Goal: Task Accomplishment & Management: Use online tool/utility

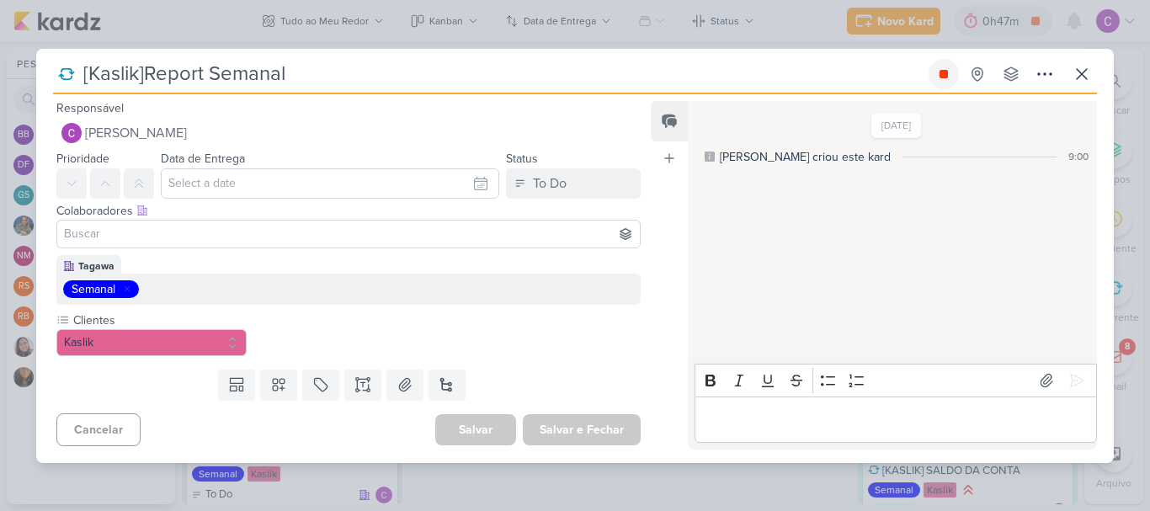
click at [945, 71] on icon at bounding box center [943, 74] width 8 height 8
click at [1082, 77] on icon at bounding box center [1082, 74] width 20 height 20
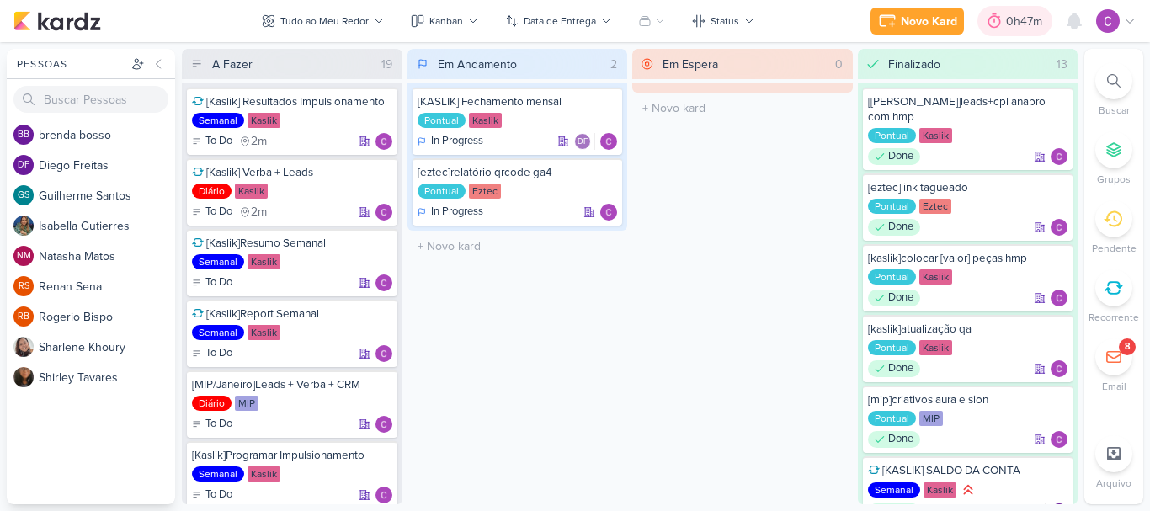
click at [1014, 29] on div "0h47m" at bounding box center [1026, 22] width 41 height 18
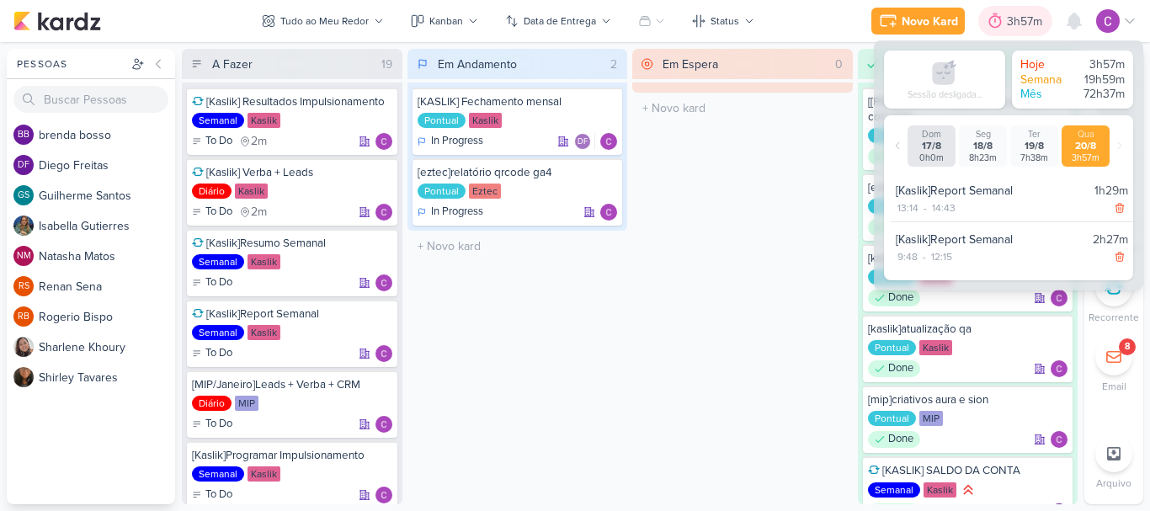
click at [1014, 29] on div "3h57m" at bounding box center [1027, 22] width 40 height 18
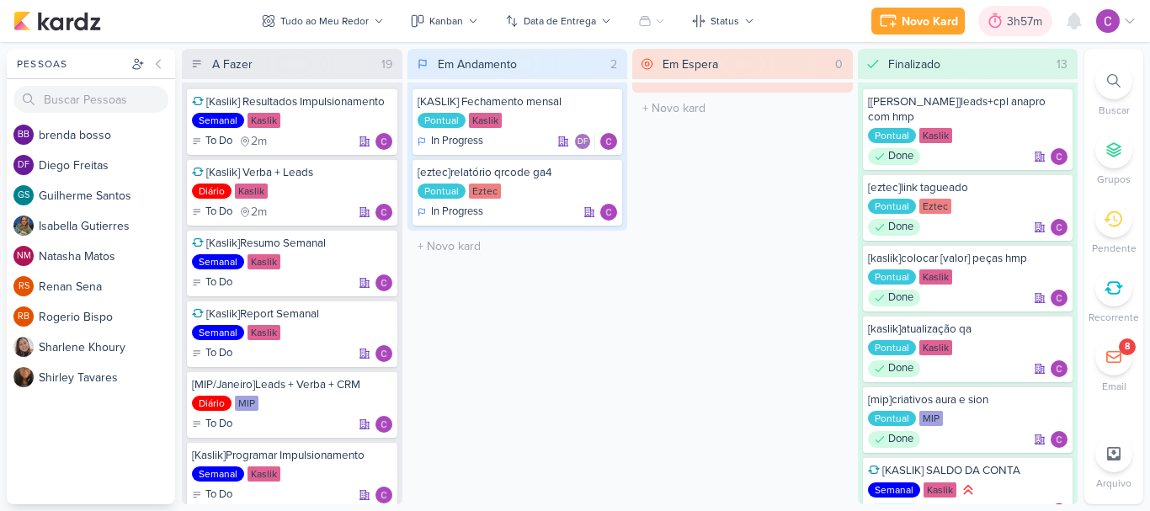
click at [1014, 29] on div "3h57m" at bounding box center [1027, 22] width 40 height 18
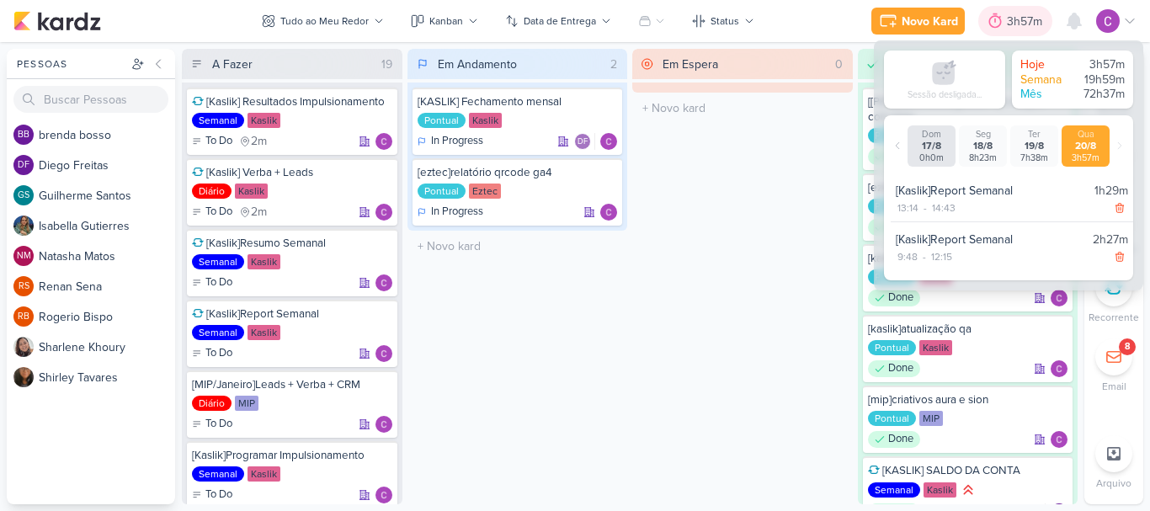
click at [1014, 29] on div "3h57m" at bounding box center [1027, 22] width 40 height 18
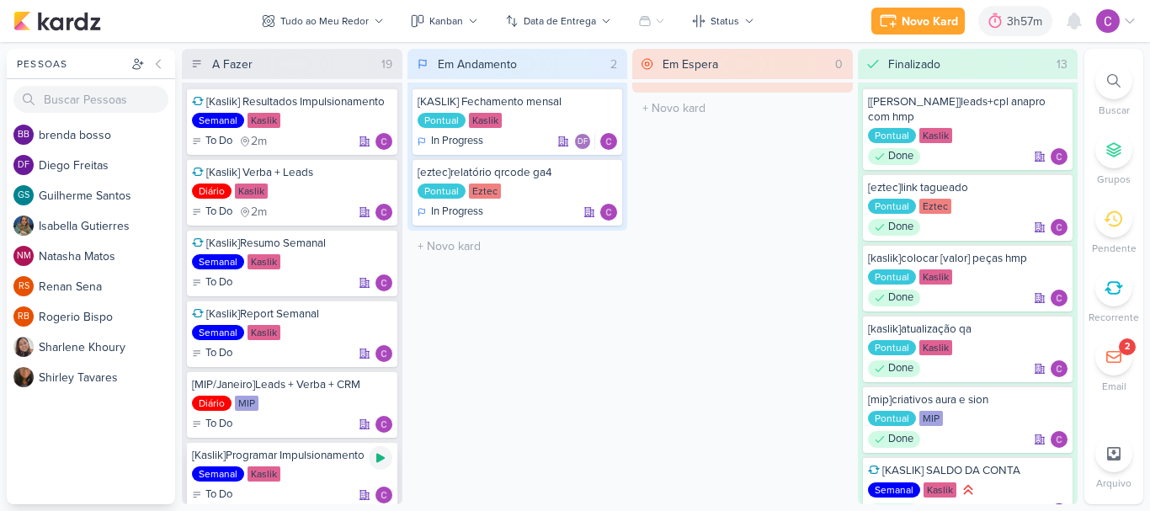
click at [382, 459] on icon at bounding box center [380, 458] width 8 height 9
click at [379, 455] on icon at bounding box center [380, 458] width 8 height 8
click at [556, 352] on div "Em Andamento 2 [KASLIK] Fechamento mensal Pontual Kaslik In Progress DF" at bounding box center [517, 276] width 221 height 455
click at [928, 27] on div "Novo Kard" at bounding box center [935, 22] width 56 height 18
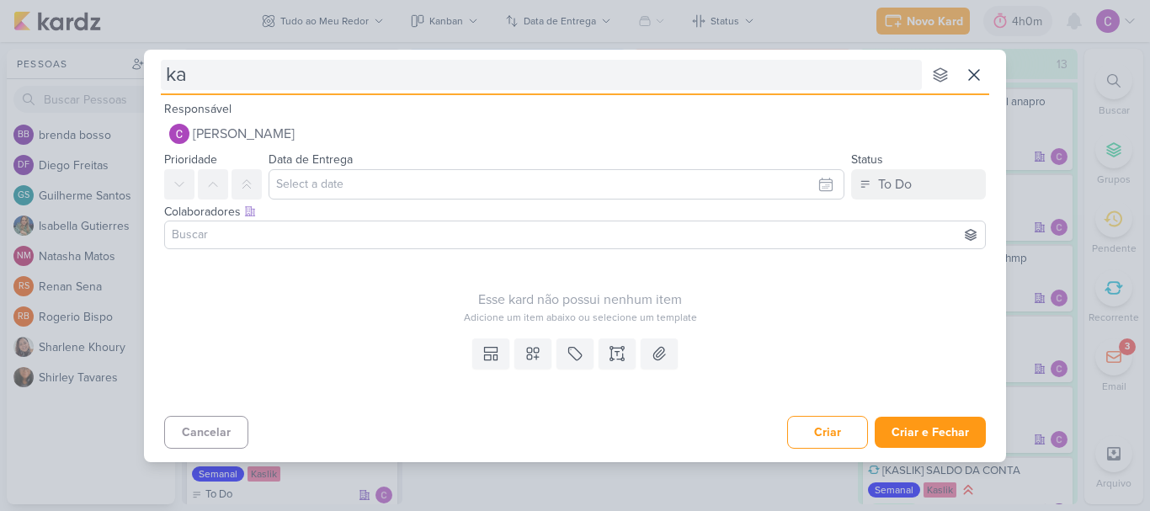
type input "k"
type input "["
type input "[kasli"
type input "[kaslik"
type input "[kaslik]"
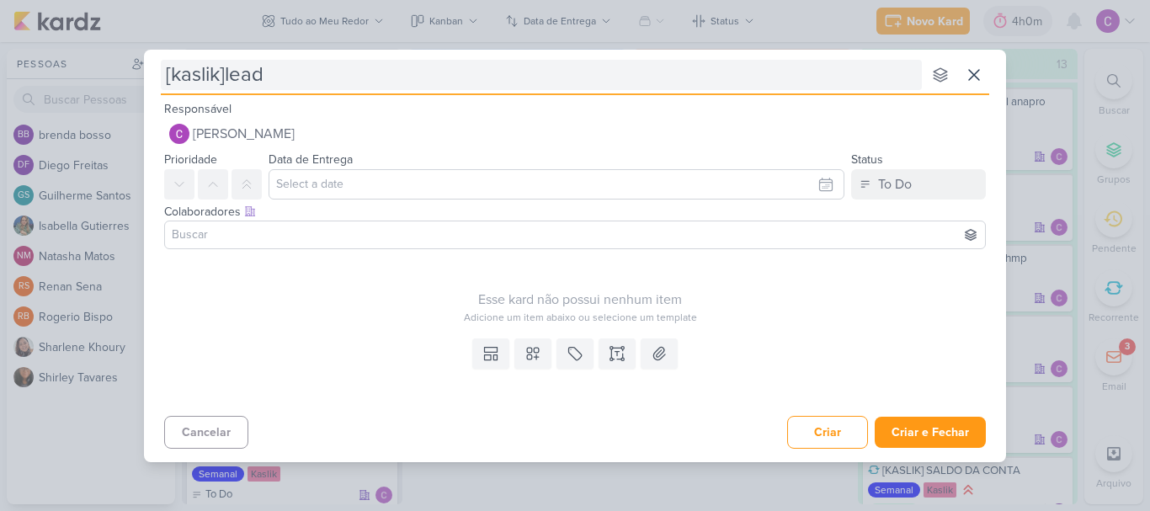
type input "[[PERSON_NAME]]lead a"
type input "[[PERSON_NAME]]lead ad"
type input "[[PERSON_NAME]]lead ads"
type input "[[PERSON_NAME]]lead ads 2"
type input "[[PERSON_NAME]]lead ads 2 e"
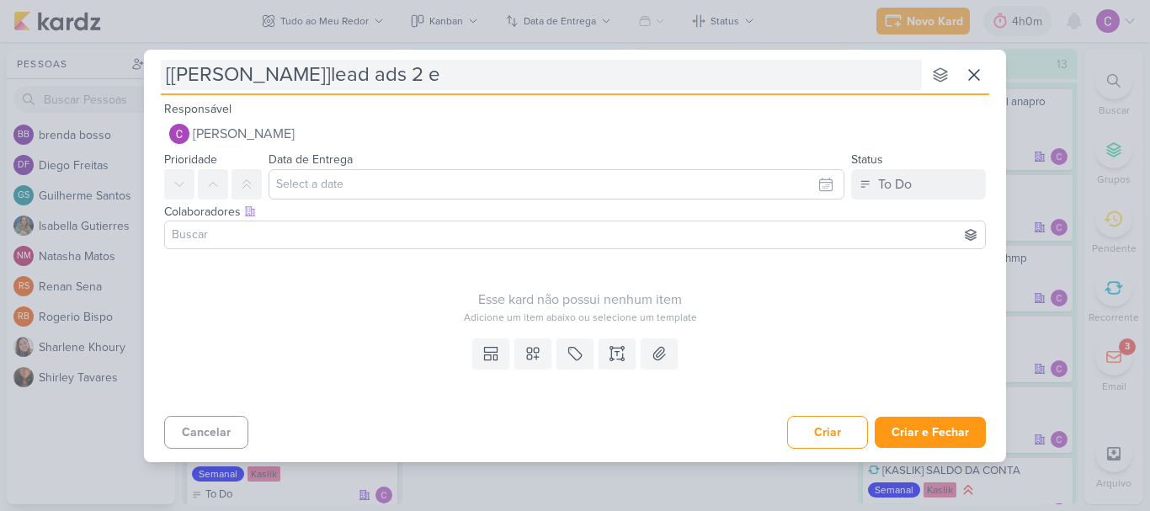
type input "[[PERSON_NAME]]lead ads 2 e 3"
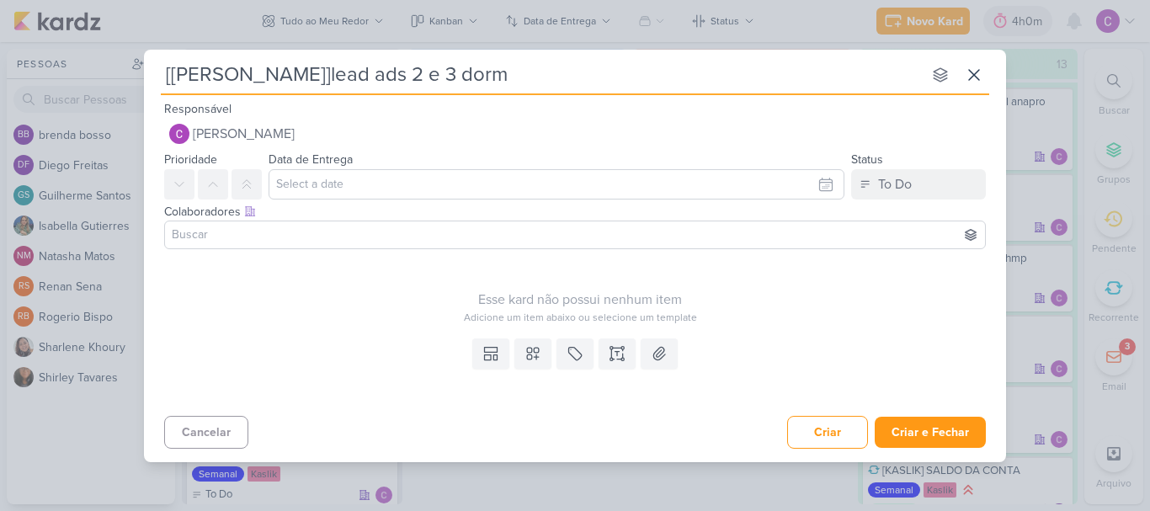
type input "[[PERSON_NAME]]lead ads 2 e 3 dorms"
click at [876, 184] on button "To Do" at bounding box center [918, 184] width 135 height 30
click at [879, 274] on div "In Progress" at bounding box center [895, 278] width 60 height 18
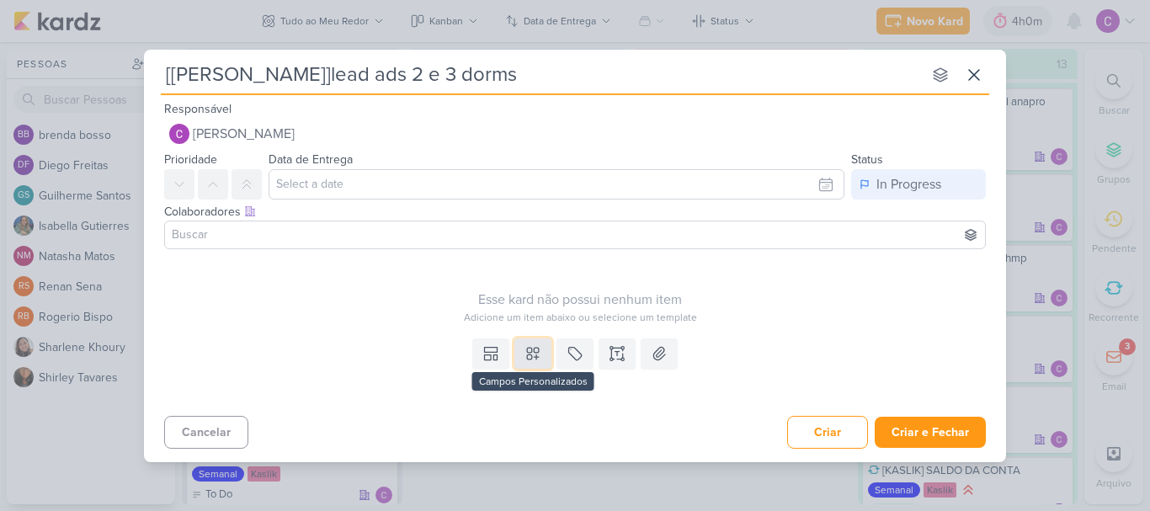
click at [541, 358] on button at bounding box center [532, 353] width 37 height 30
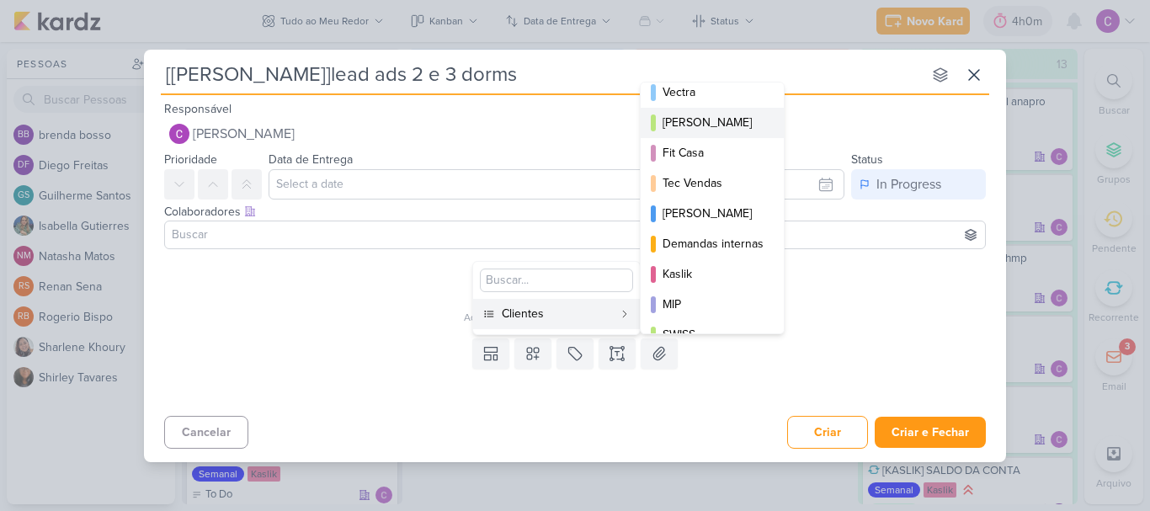
scroll to position [244, 0]
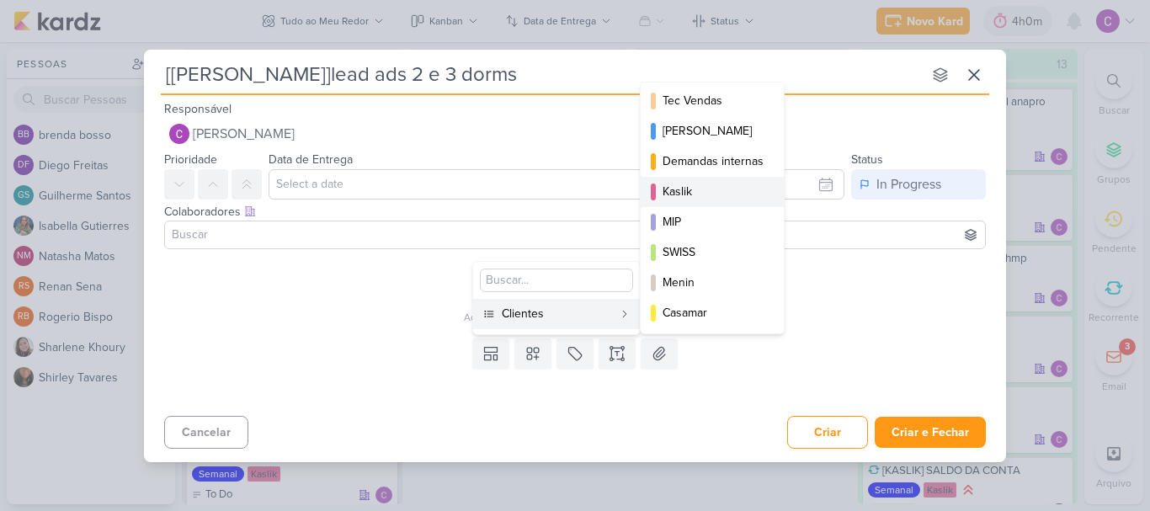
click at [699, 192] on div "Kaslik" at bounding box center [712, 192] width 101 height 18
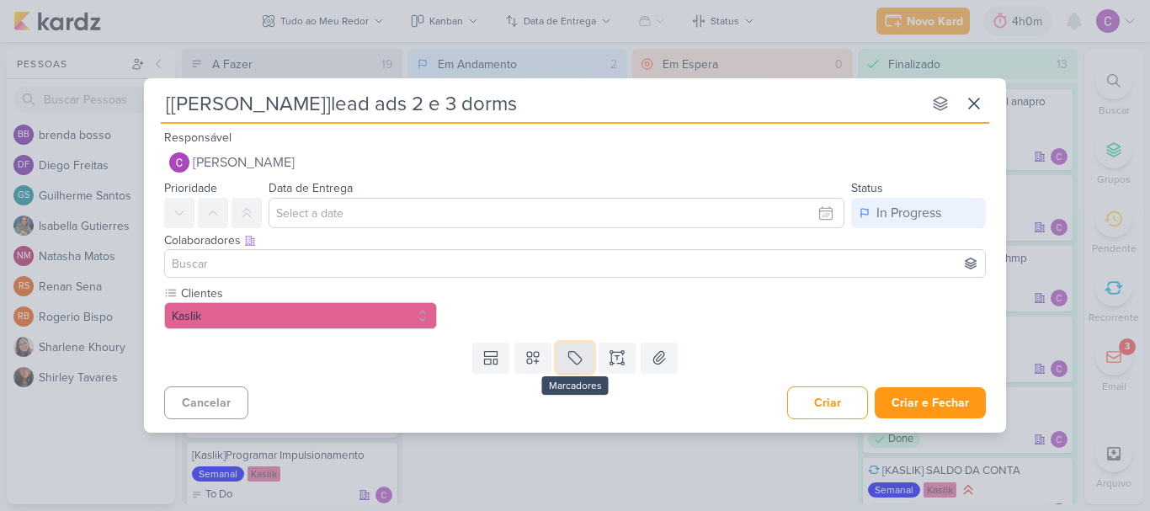
click at [580, 358] on icon at bounding box center [575, 358] width 13 height 13
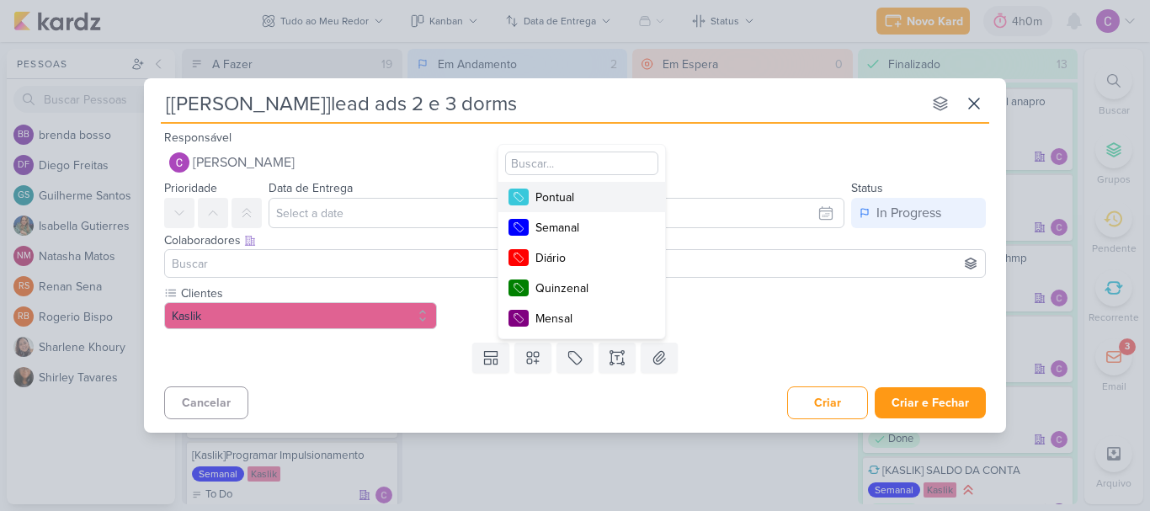
drag, startPoint x: 584, startPoint y: 201, endPoint x: 595, endPoint y: 207, distance: 12.4
click at [584, 200] on div "Pontual" at bounding box center [589, 198] width 109 height 18
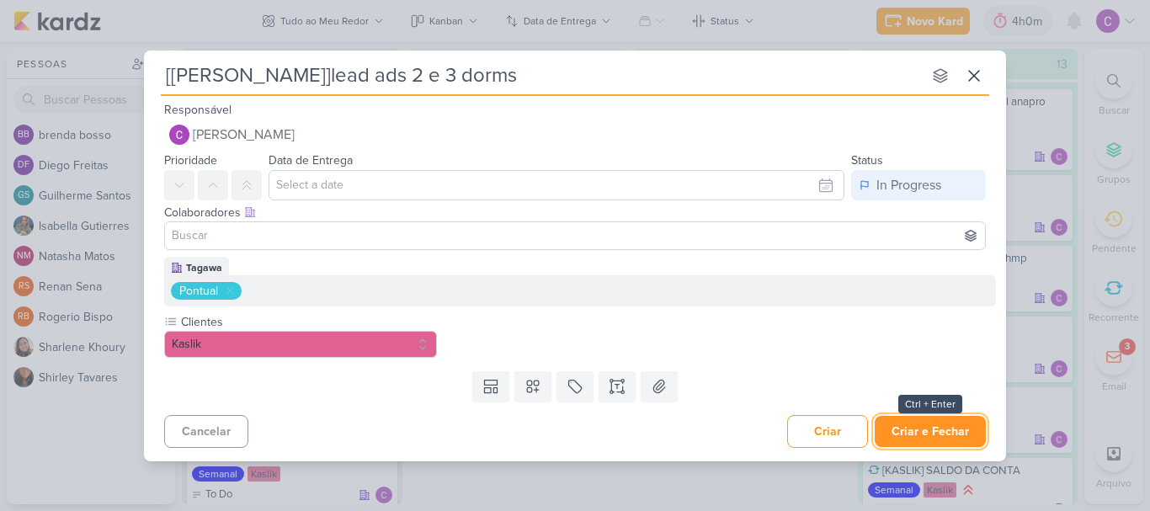
click at [927, 430] on button "Criar e Fechar" at bounding box center [930, 431] width 111 height 31
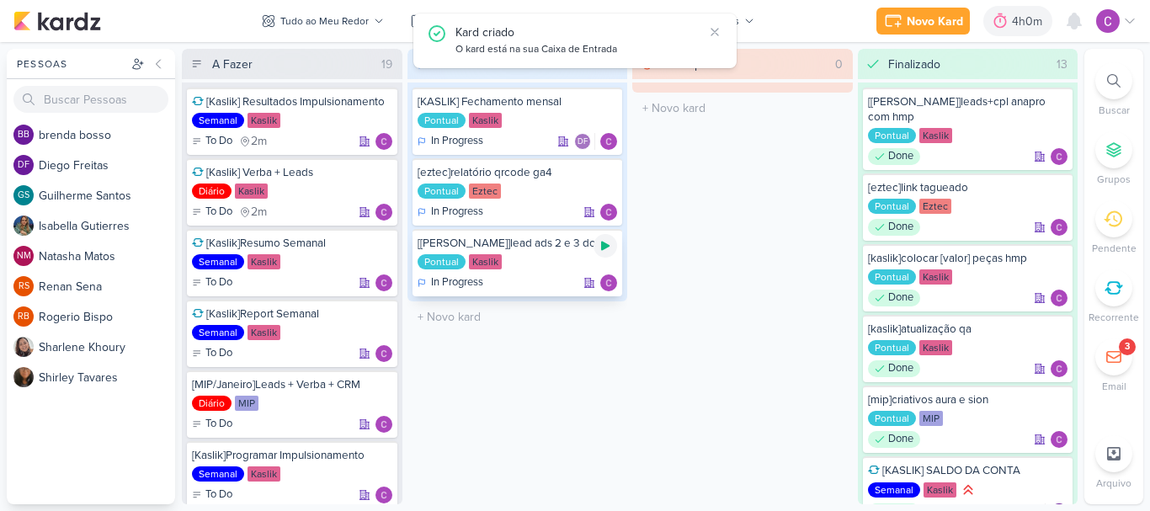
click at [600, 245] on icon at bounding box center [604, 245] width 13 height 13
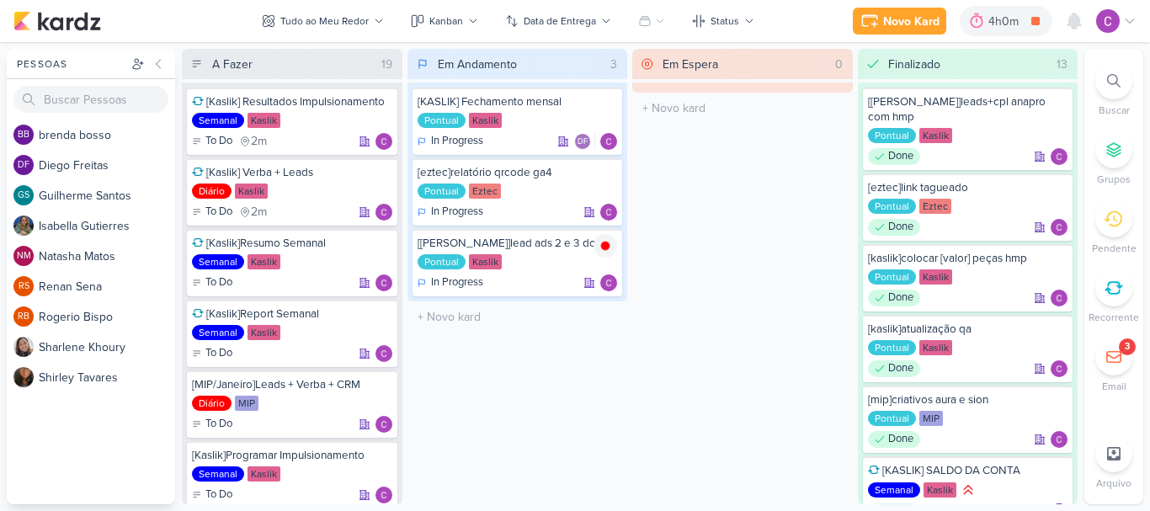
click at [600, 351] on div "Em Andamento 3 [KASLIK] Fechamento mensal Pontual Kaslik In Progress DF" at bounding box center [517, 276] width 221 height 455
